Goal: Information Seeking & Learning: Learn about a topic

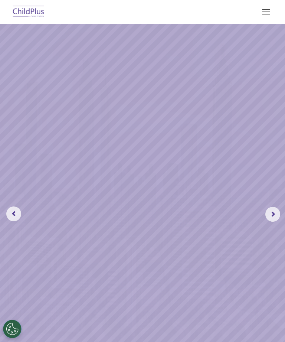
select select "MEDIUM"
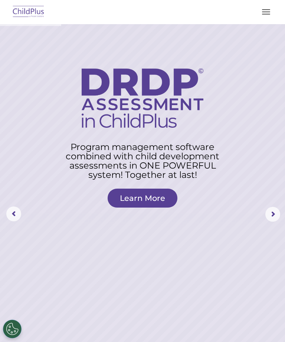
click at [264, 13] on button "button" at bounding box center [267, 12] width 16 height 12
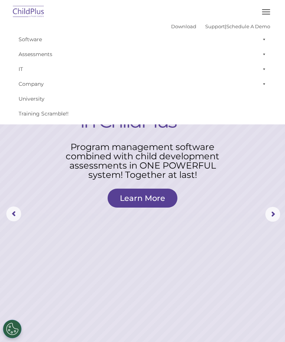
click at [265, 17] on button "button" at bounding box center [267, 12] width 16 height 12
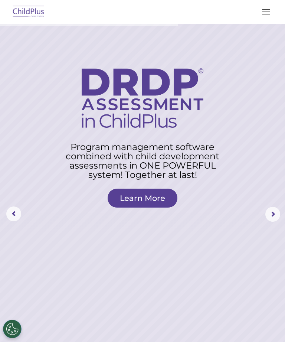
click at [262, 16] on button "button" at bounding box center [267, 12] width 16 height 12
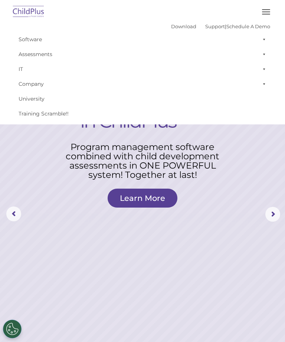
click at [30, 84] on link "Company" at bounding box center [143, 84] width 256 height 15
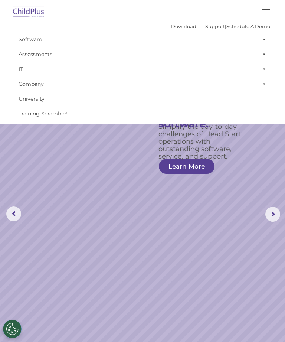
click at [42, 217] on rs-slide "Simplify the day-to-day challenges of Head Start operations with outstanding so…" at bounding box center [142, 214] width 285 height 381
click at [173, 28] on link "Download" at bounding box center [183, 26] width 25 height 6
click at [271, 12] on button "button" at bounding box center [267, 12] width 16 height 12
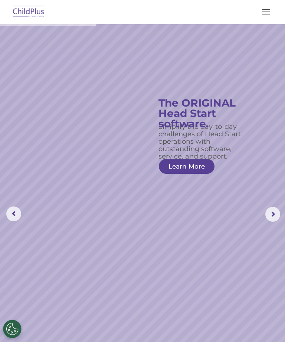
click at [268, 14] on span "button" at bounding box center [266, 14] width 8 height 1
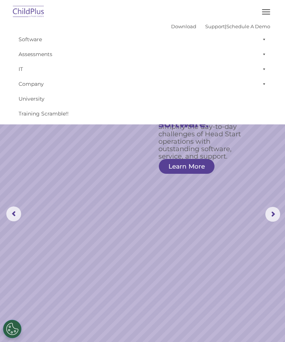
click at [23, 42] on link "Software" at bounding box center [143, 39] width 256 height 15
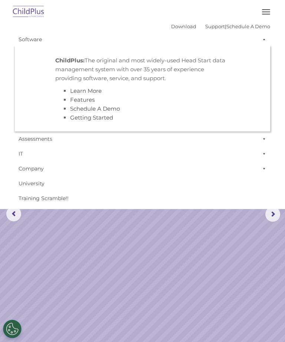
click at [84, 177] on link "University" at bounding box center [143, 183] width 256 height 15
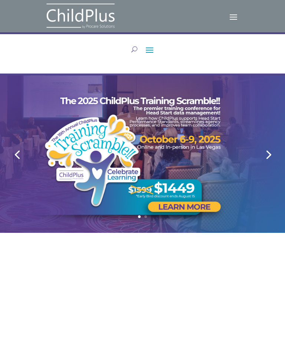
click at [238, 13] on span at bounding box center [234, 16] width 12 height 12
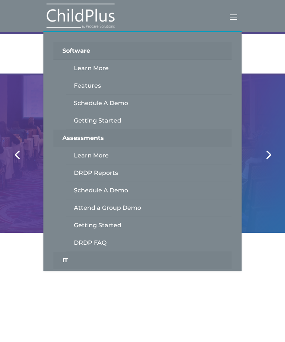
click at [271, 116] on div at bounding box center [142, 154] width 285 height 158
